Goal: Task Accomplishment & Management: Manage account settings

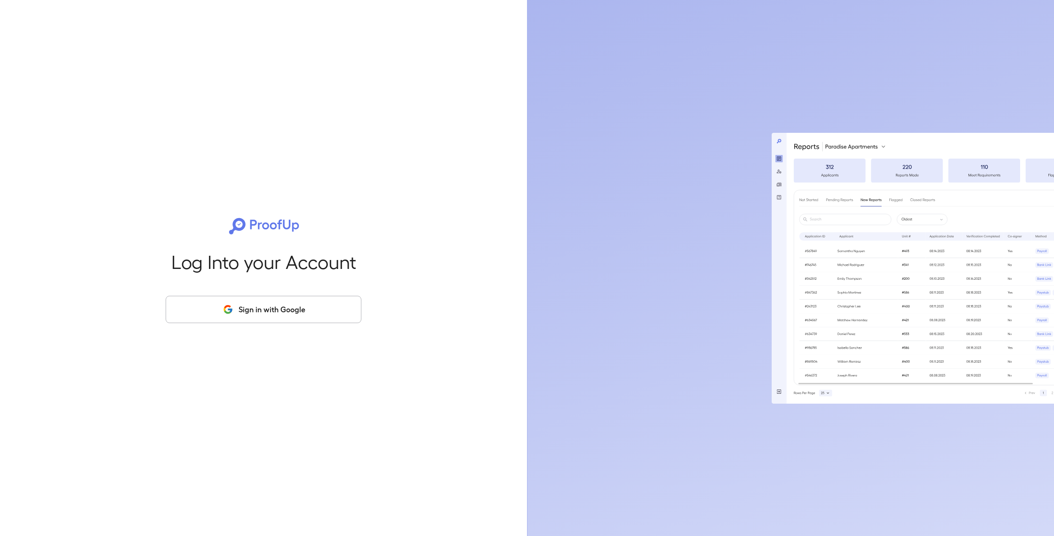
click at [297, 312] on button "Sign in with Google" at bounding box center [264, 309] width 196 height 27
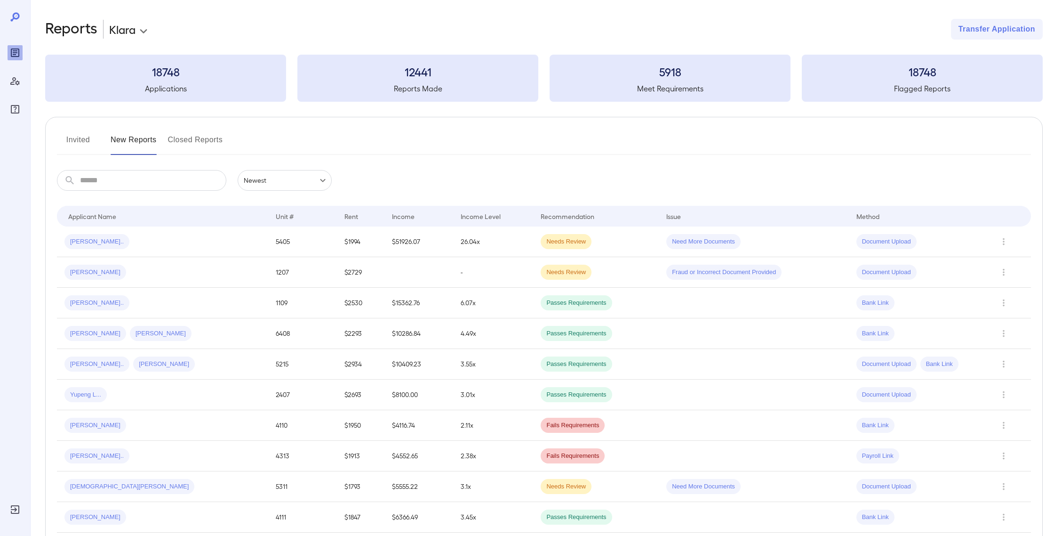
click at [90, 143] on button "Invited" at bounding box center [78, 143] width 42 height 23
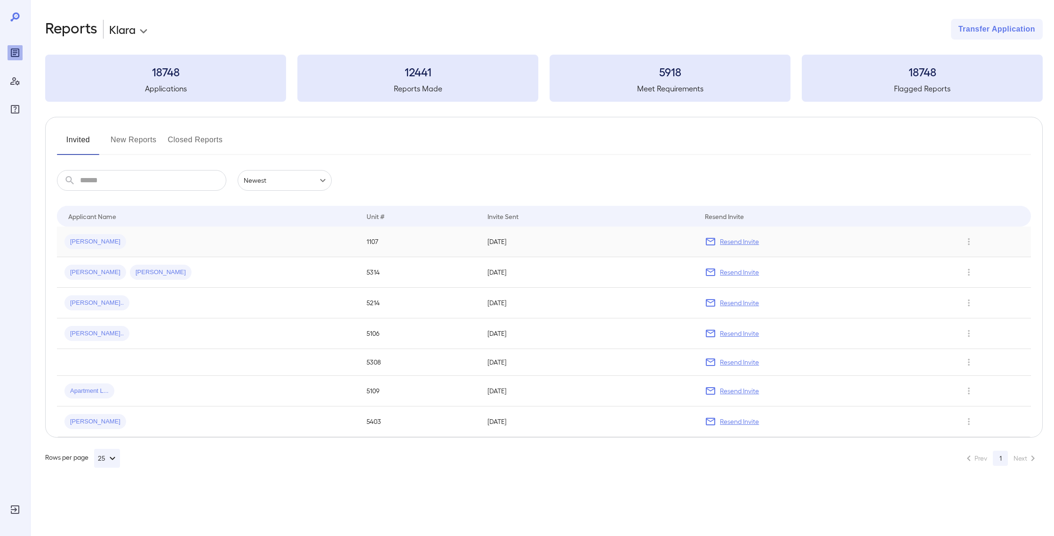
click at [738, 240] on p "Resend Invite" at bounding box center [739, 241] width 39 height 9
